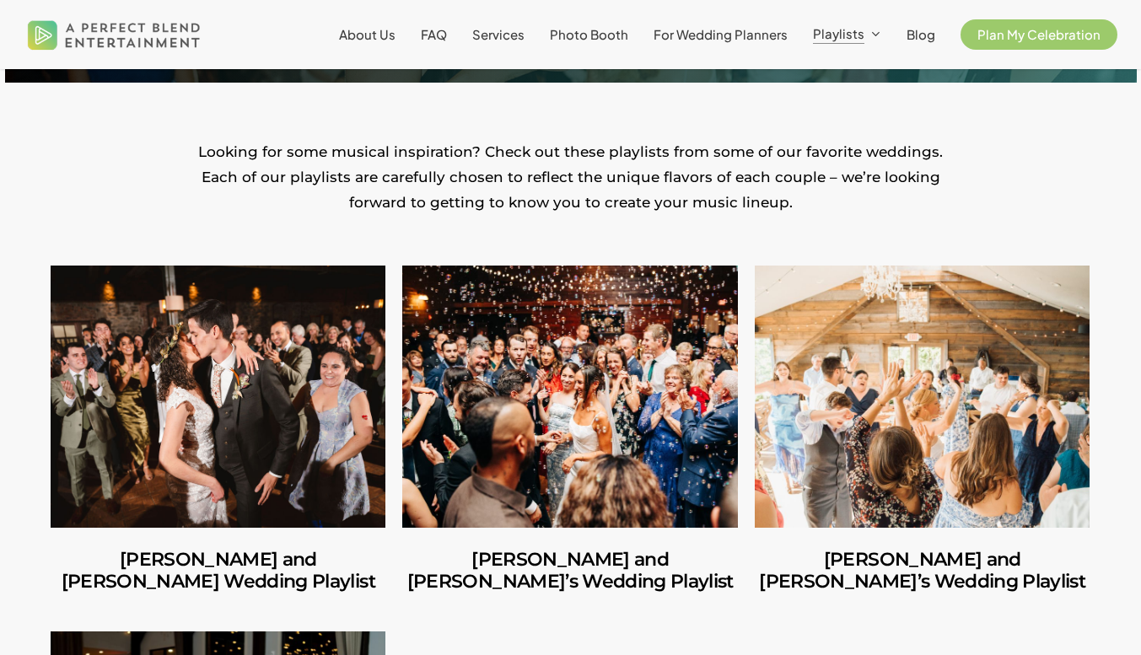
scroll to position [341, 0]
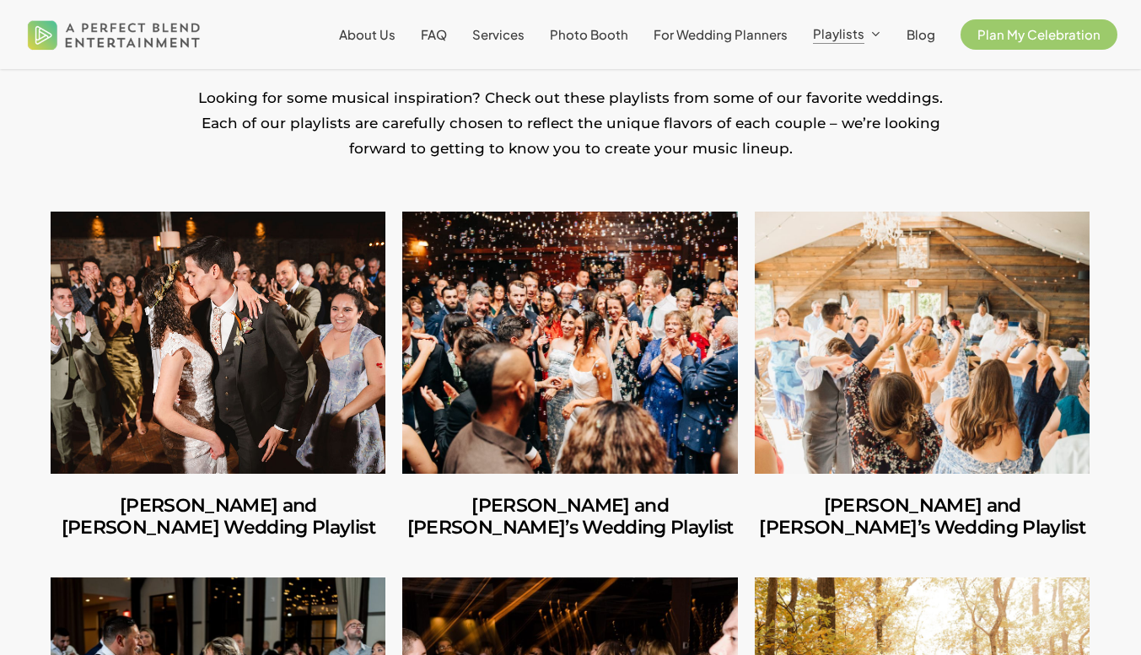
click at [268, 515] on link "Amber and Cooper’s Wedding Playlist" at bounding box center [218, 517] width 335 height 87
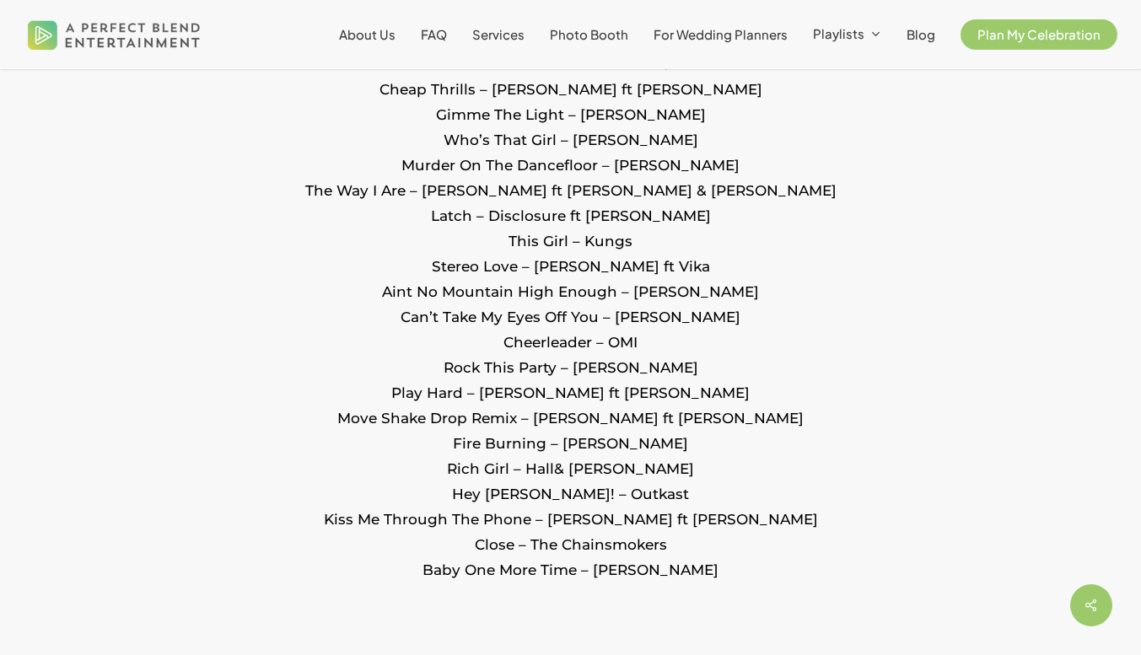
scroll to position [3385, 0]
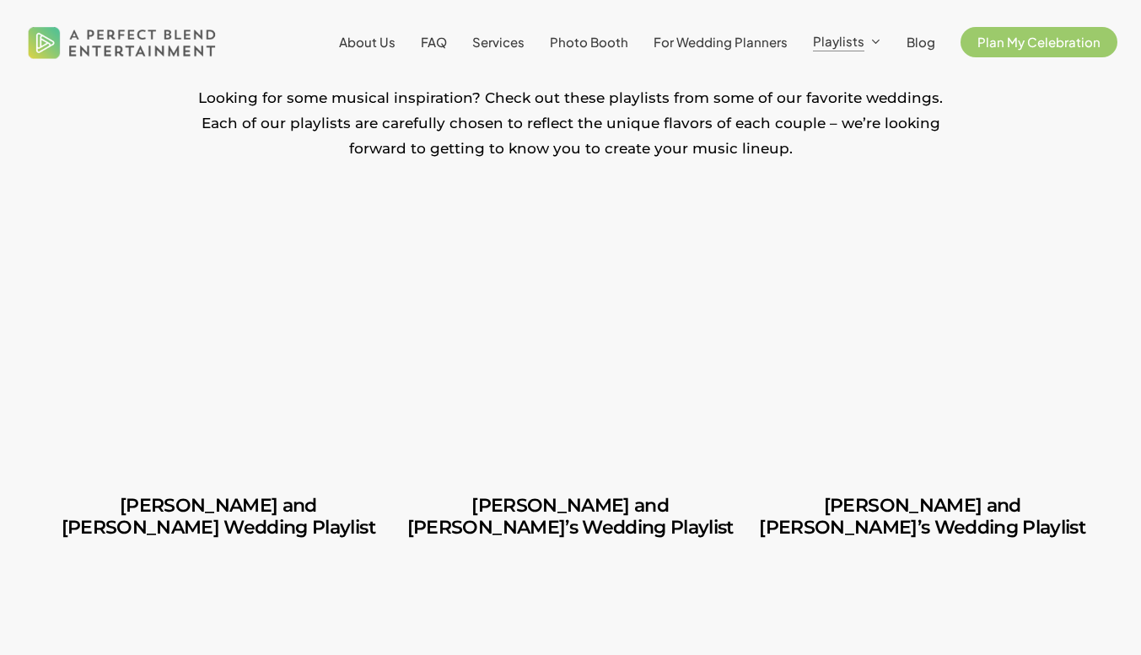
scroll to position [341, 0]
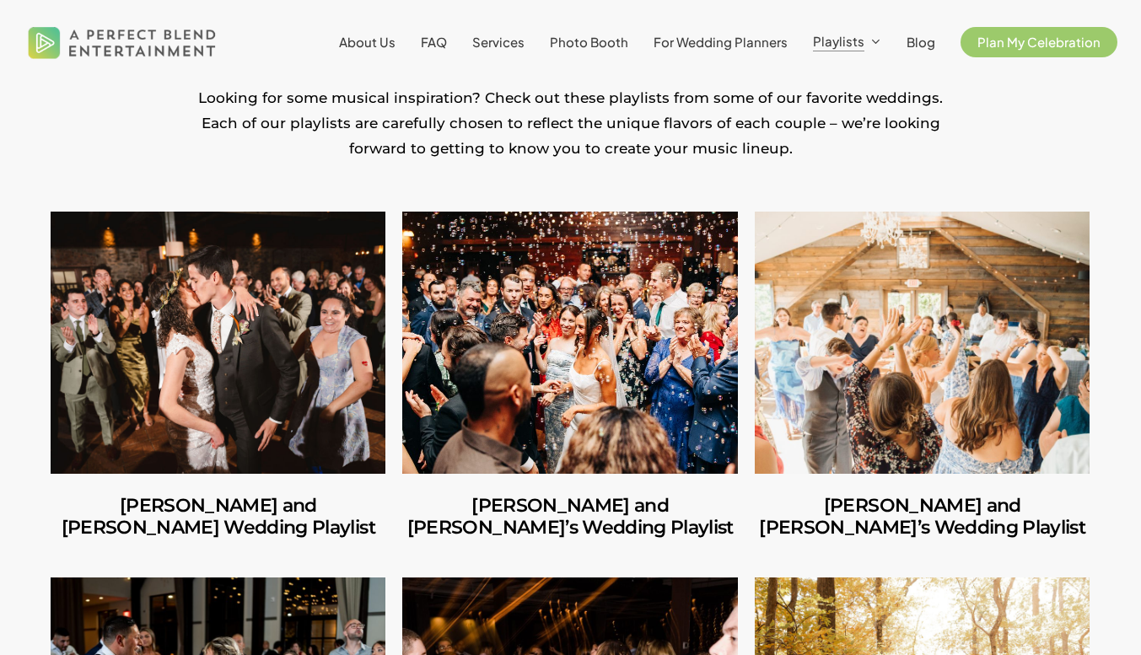
click at [499, 398] on link "Ilana and Andrew’s Wedding Playlist" at bounding box center [569, 343] width 335 height 262
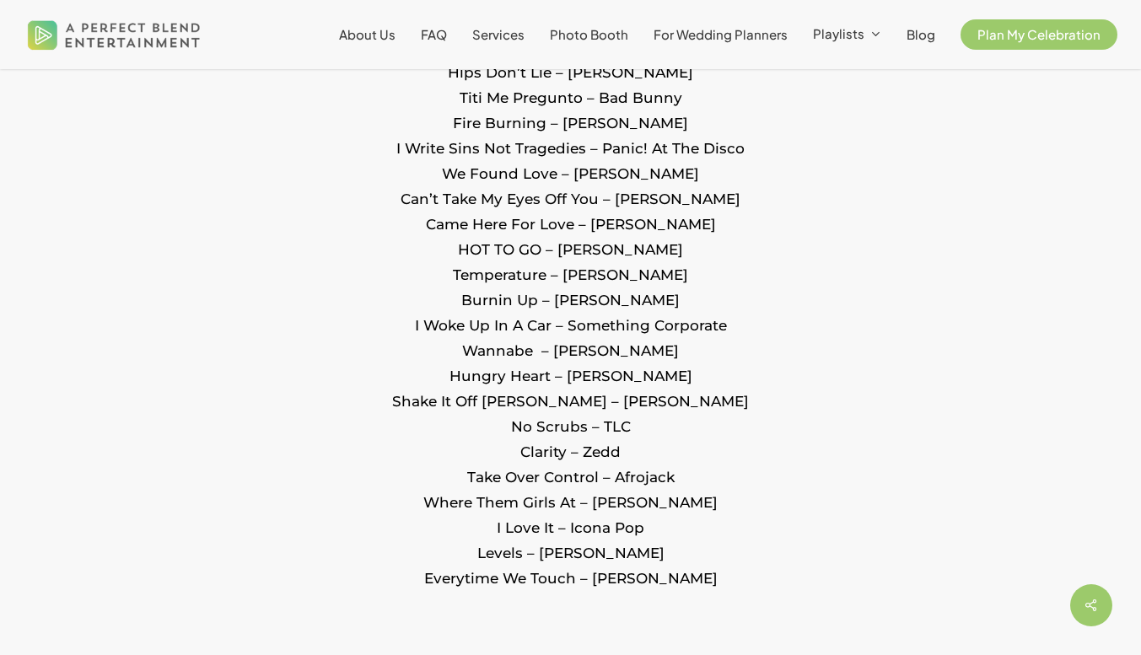
scroll to position [2034, 0]
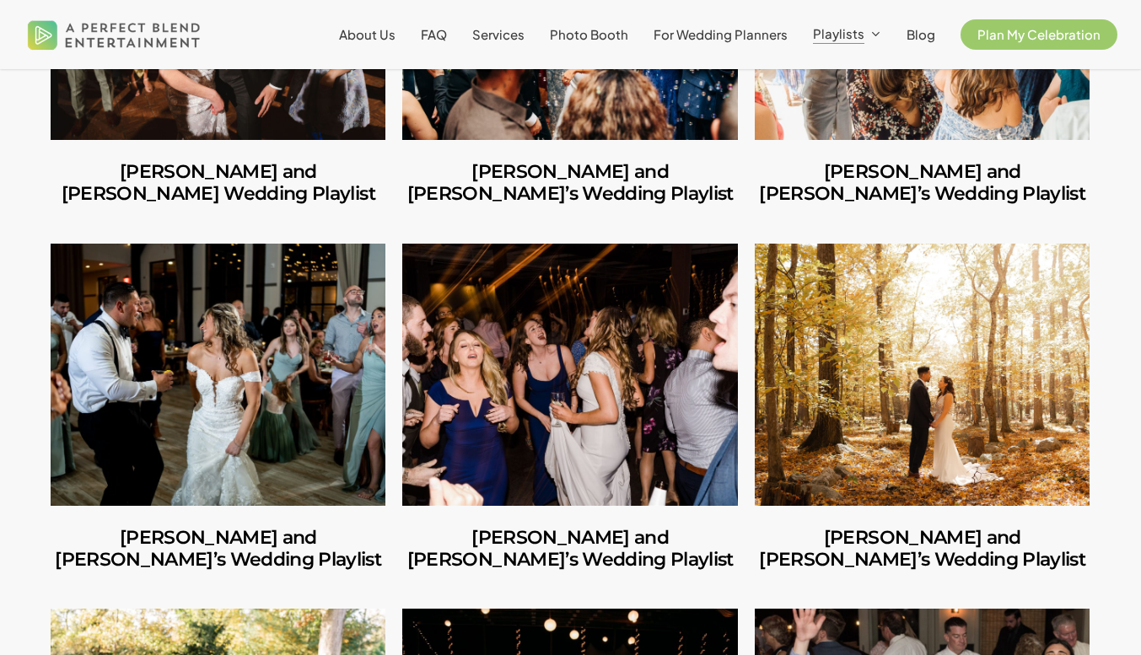
scroll to position [769, 0]
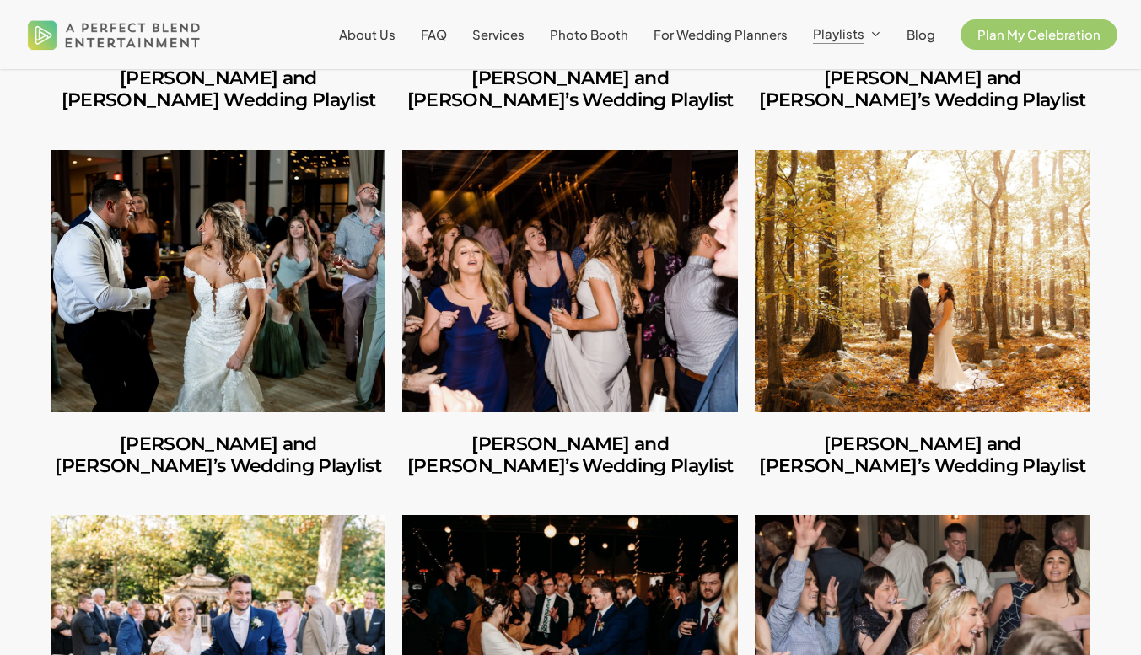
click at [308, 278] on link "Shannon and Joseph’s Wedding Playlist" at bounding box center [218, 281] width 335 height 262
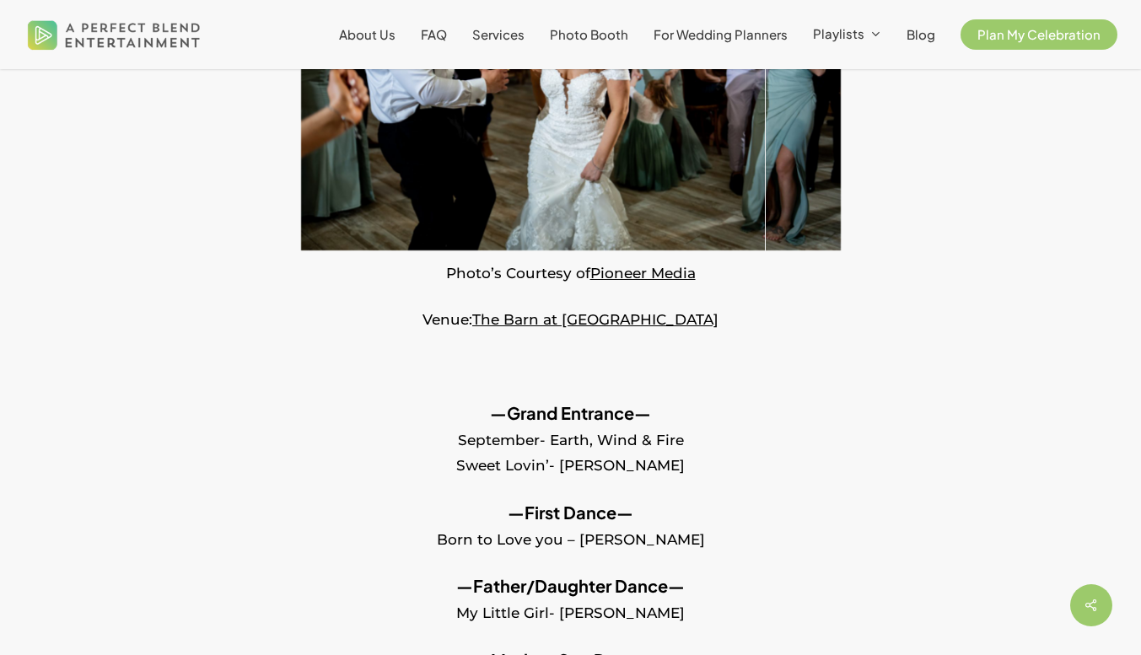
scroll to position [299, 0]
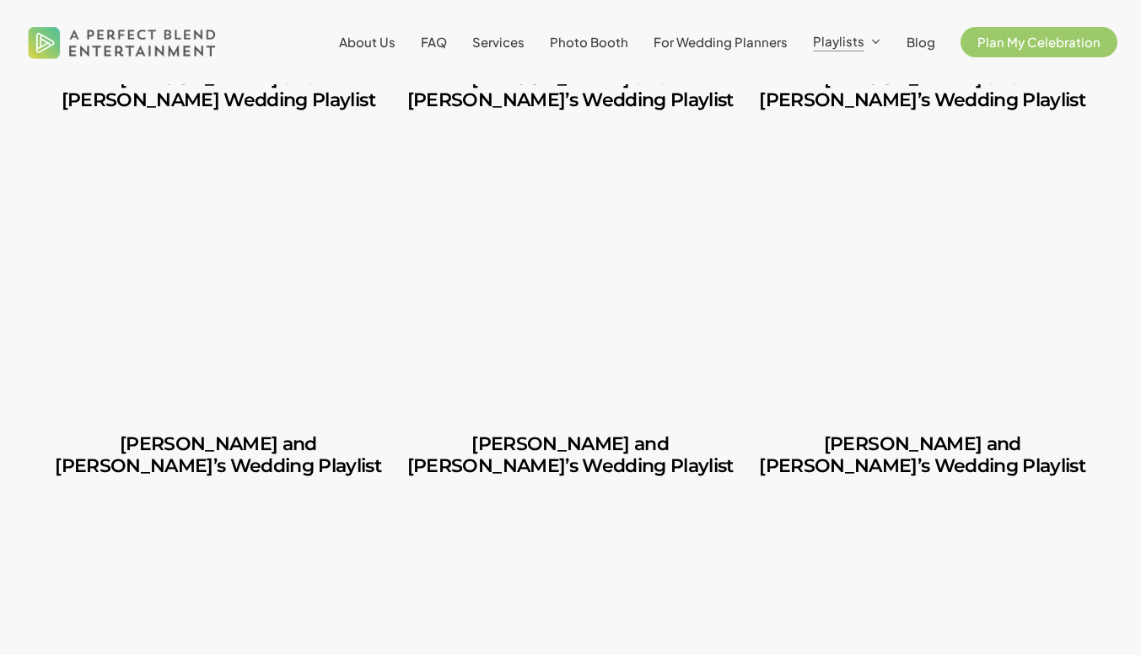
scroll to position [769, 0]
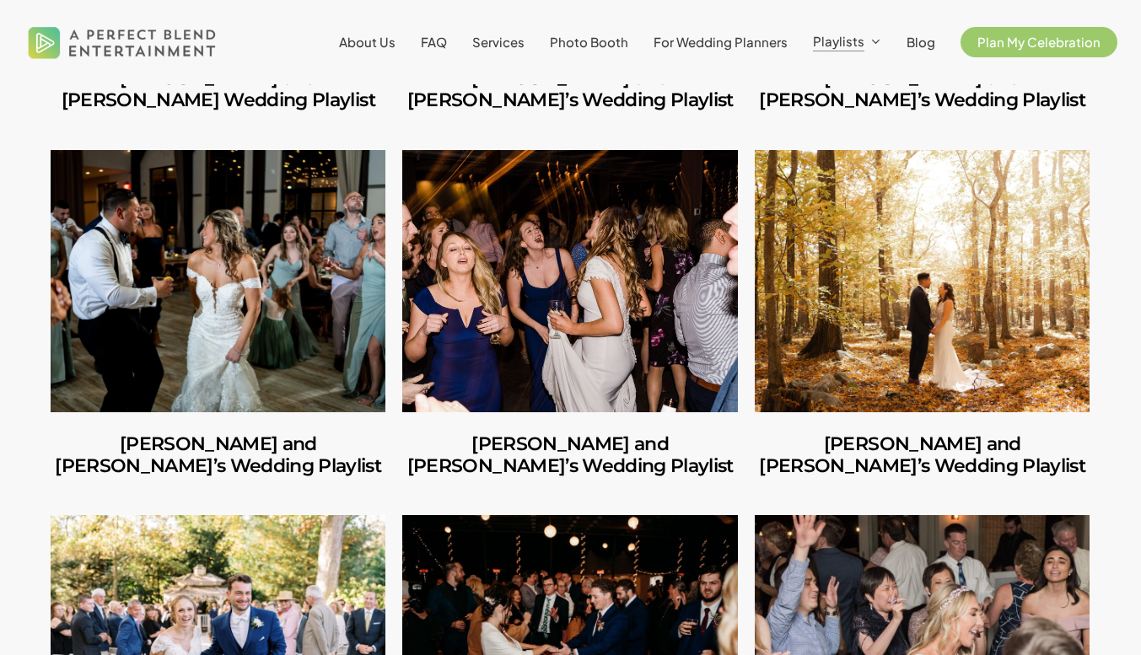
click at [628, 349] on link "Mike and Amanda’s Wedding Playlist" at bounding box center [569, 281] width 335 height 262
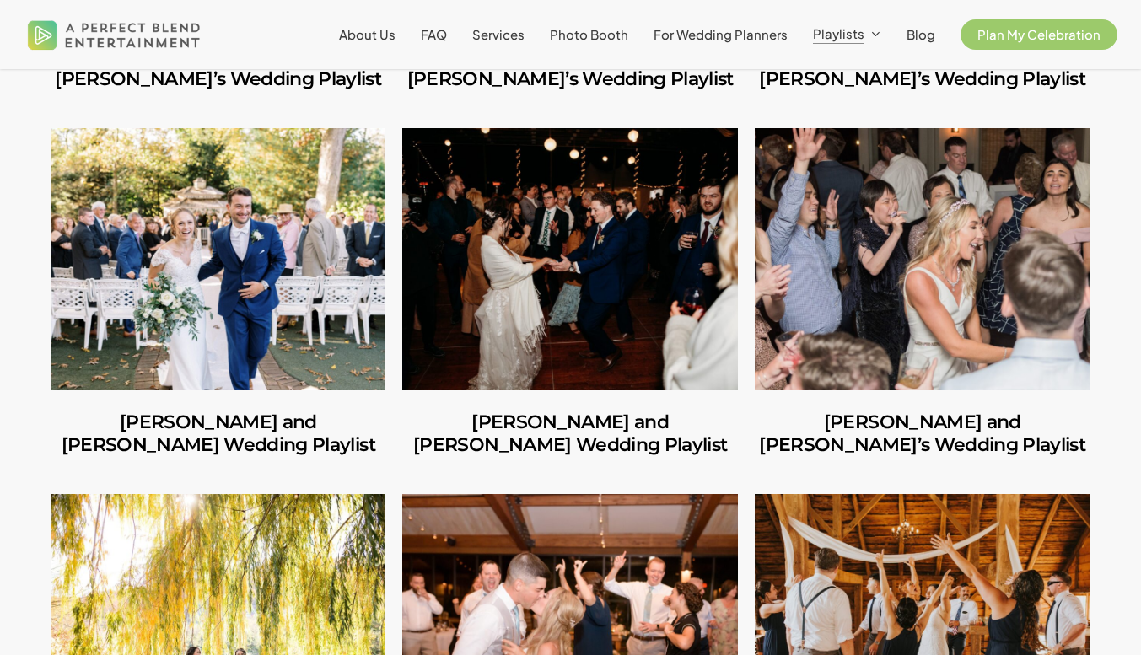
scroll to position [1243, 0]
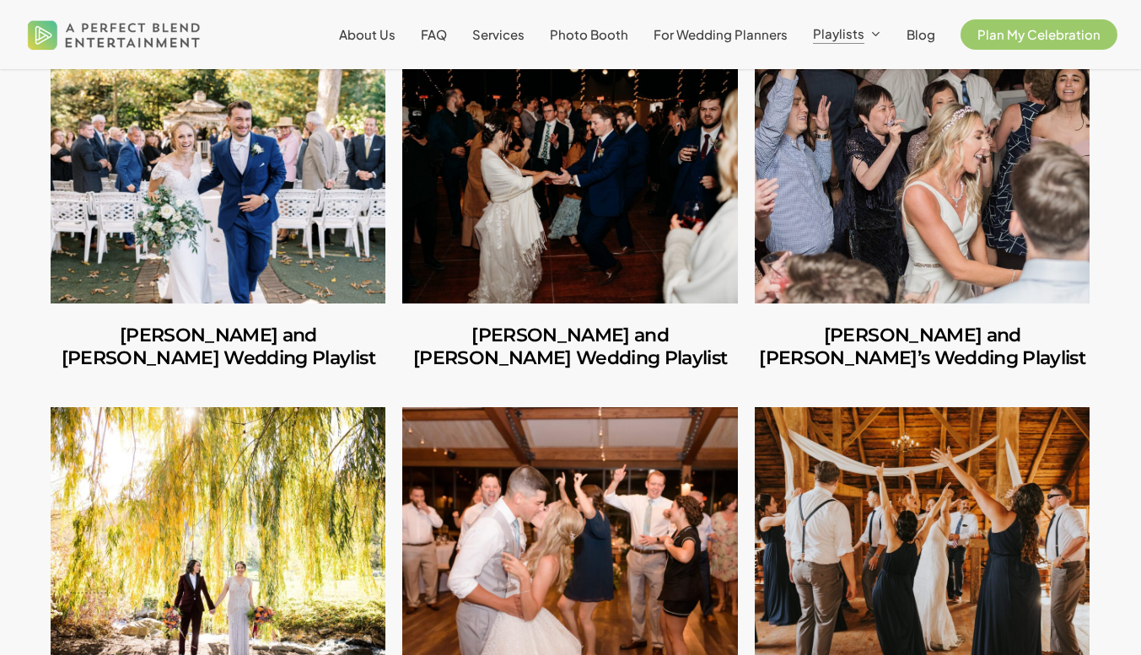
click at [995, 164] on link "Amara and Jon’s Wedding Playlist" at bounding box center [922, 172] width 335 height 262
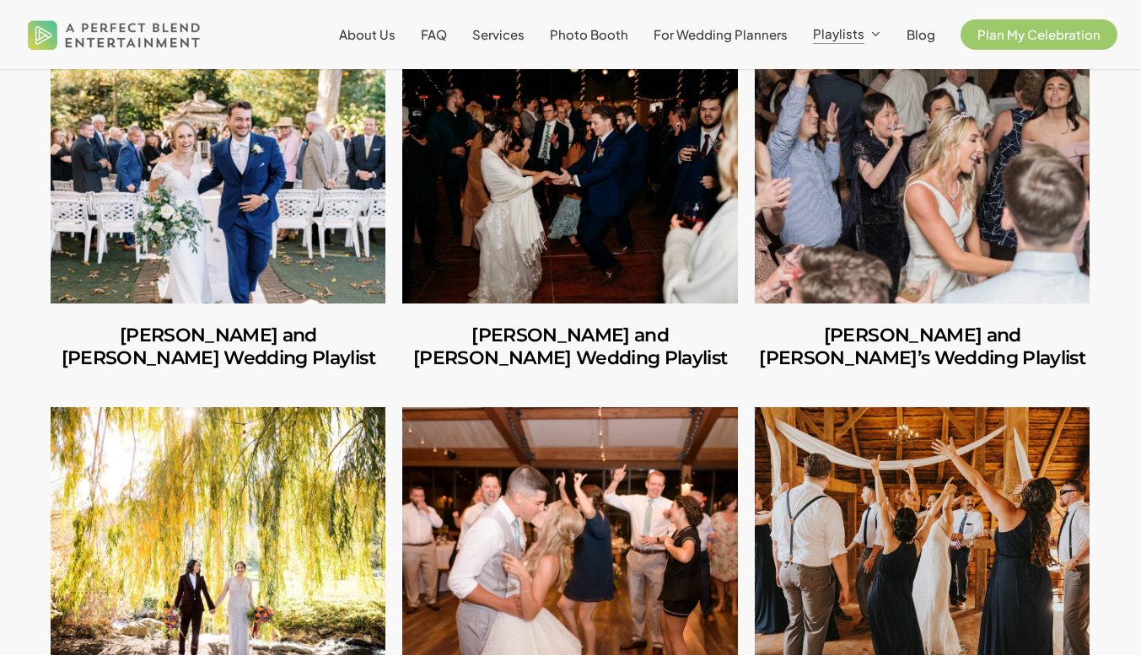
click at [1034, 471] on link "Stephen and Samantha’s Wedding Playlist" at bounding box center [922, 538] width 335 height 262
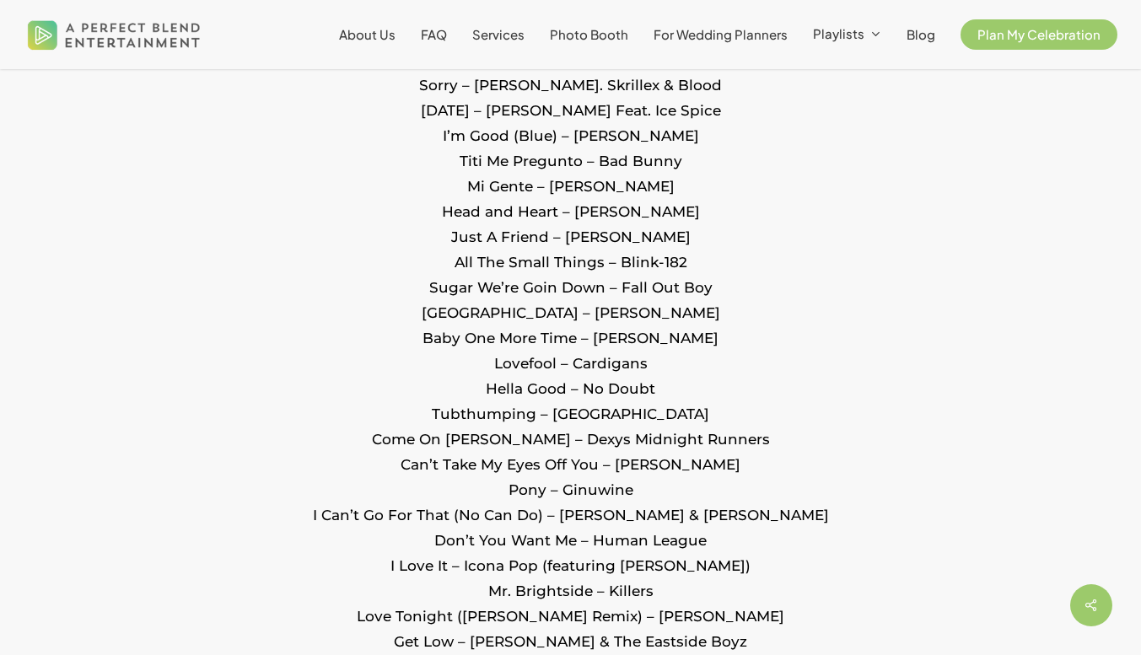
scroll to position [3549, 0]
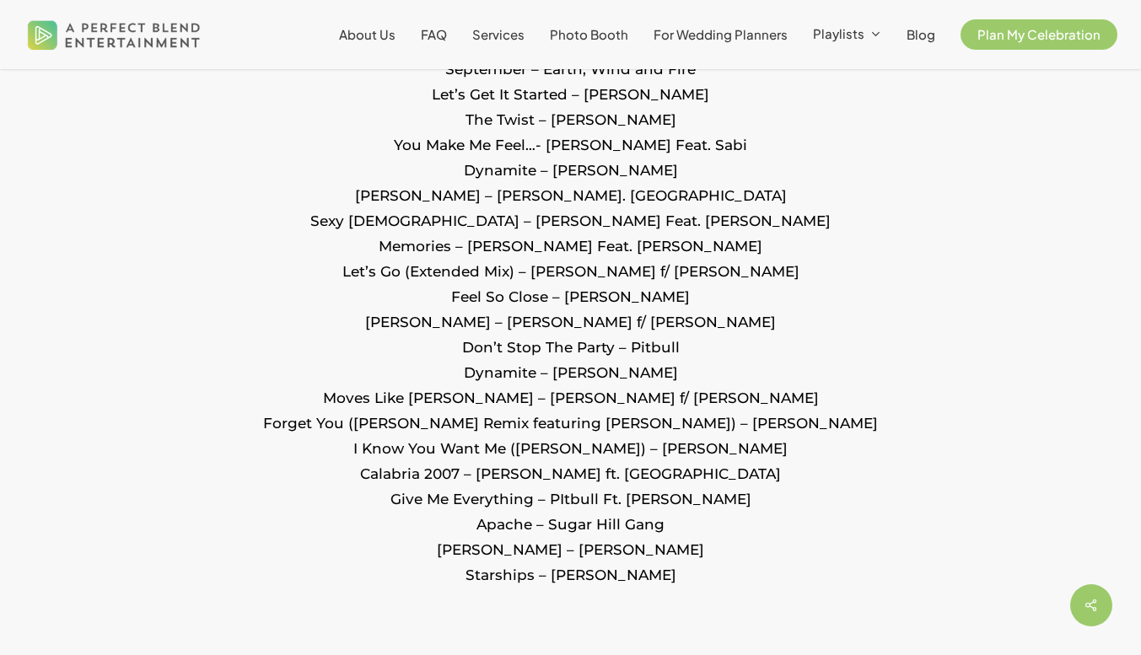
scroll to position [2318, 0]
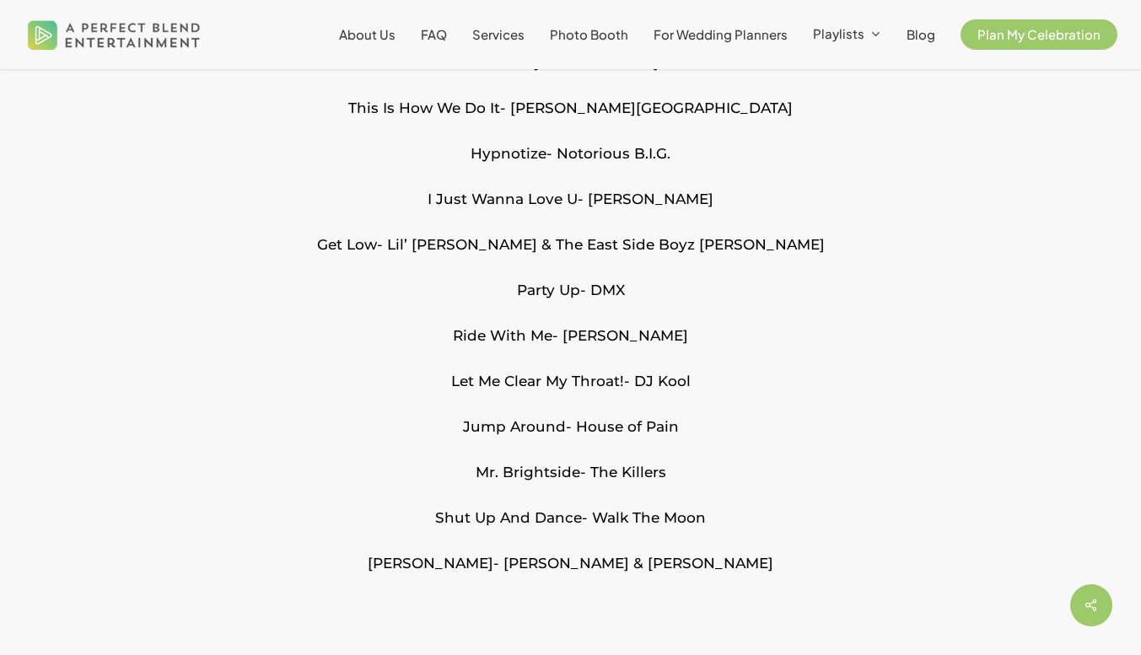
scroll to position [5025, 0]
